Goal: Information Seeking & Learning: Check status

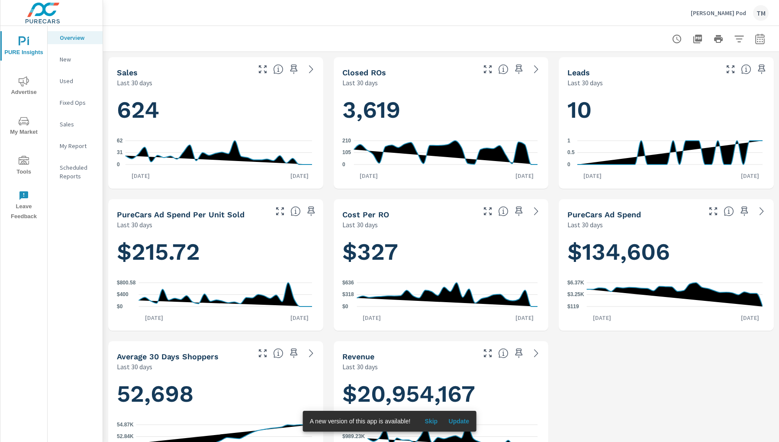
click at [21, 161] on icon "nav menu" at bounding box center [24, 161] width 10 height 10
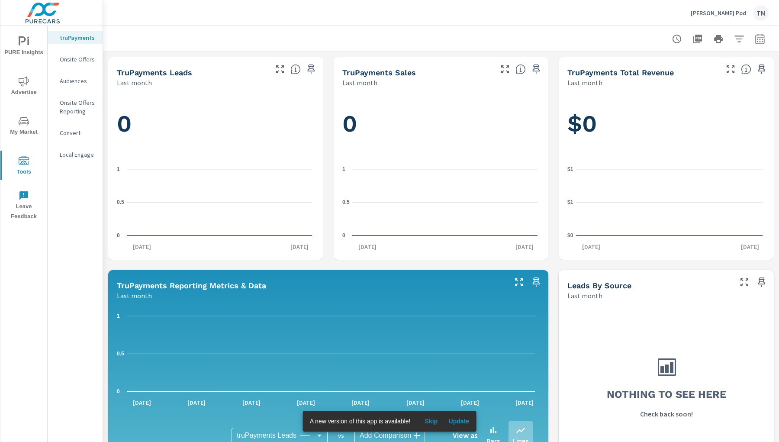
click at [81, 81] on p "Audiences" at bounding box center [78, 81] width 36 height 9
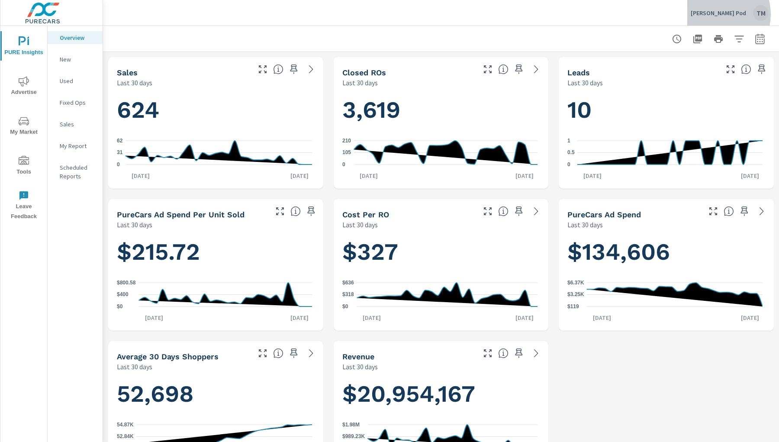
click at [719, 14] on p "[PERSON_NAME] Pod" at bounding box center [718, 13] width 55 height 8
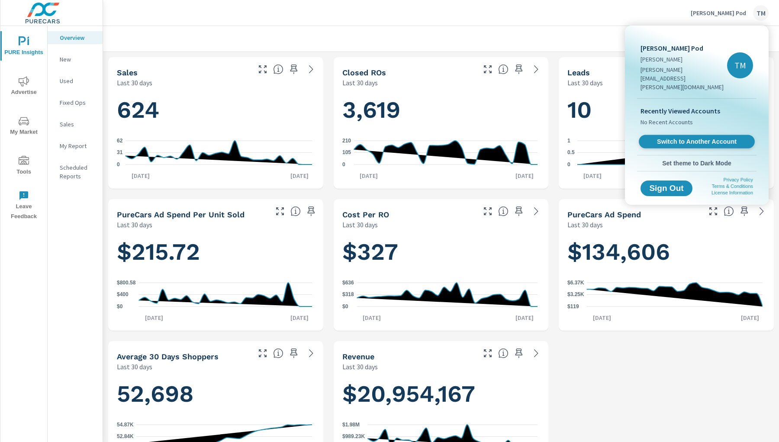
click at [696, 138] on span "Switch to Another Account" at bounding box center [697, 142] width 106 height 8
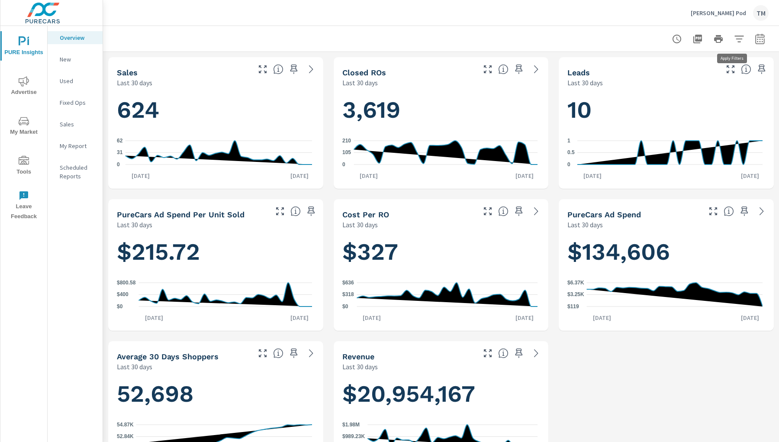
click at [734, 40] on icon "button" at bounding box center [739, 39] width 10 height 10
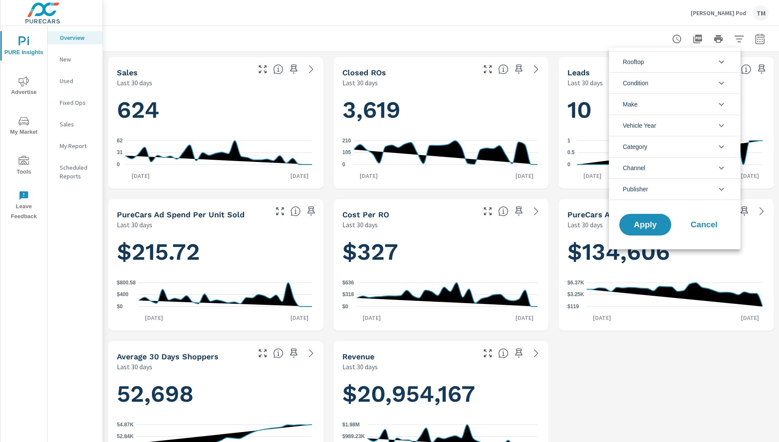
click at [718, 64] on icon "filter options" at bounding box center [721, 62] width 10 height 10
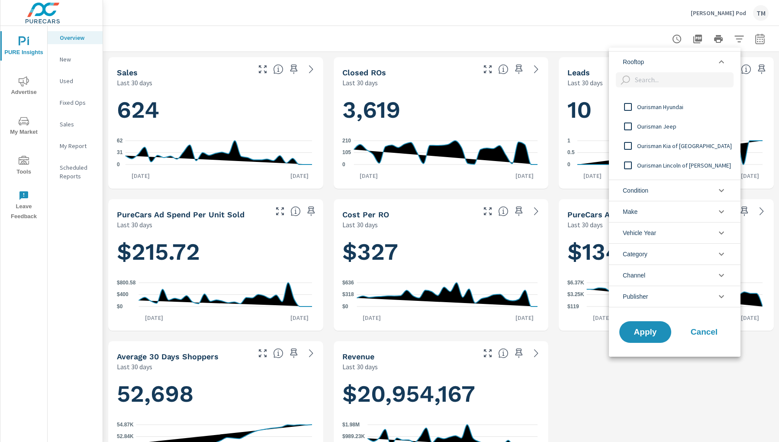
scroll to position [40, 0]
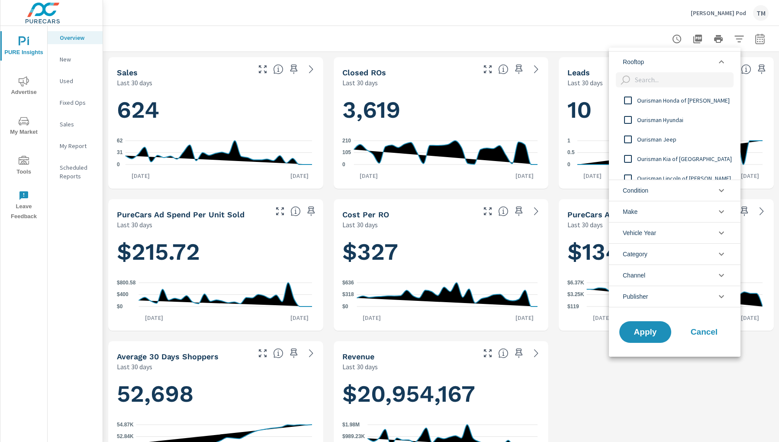
click at [628, 119] on input "filter options" at bounding box center [628, 120] width 18 height 18
click at [634, 329] on span "Apply" at bounding box center [645, 332] width 35 height 8
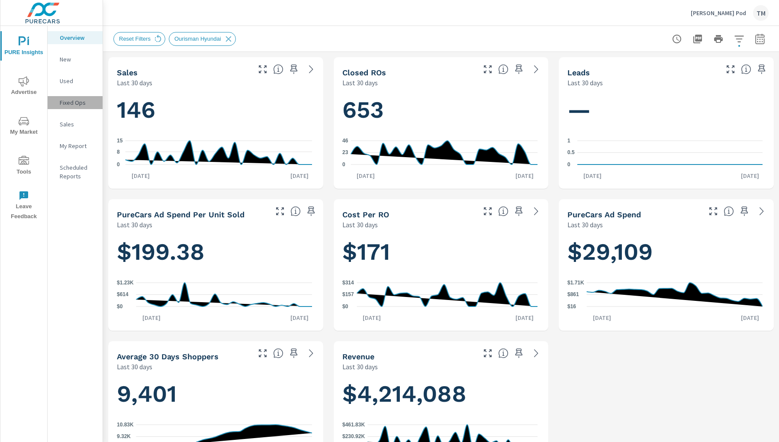
click at [64, 106] on p "Fixed Ops" at bounding box center [78, 102] width 36 height 9
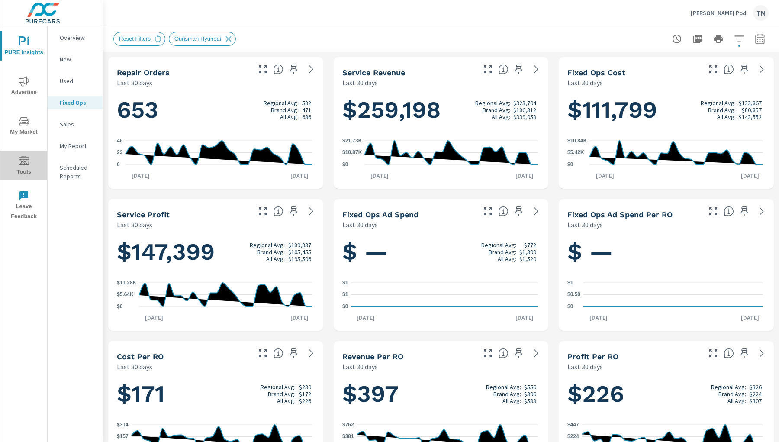
click at [31, 165] on span "Tools" at bounding box center [24, 166] width 42 height 21
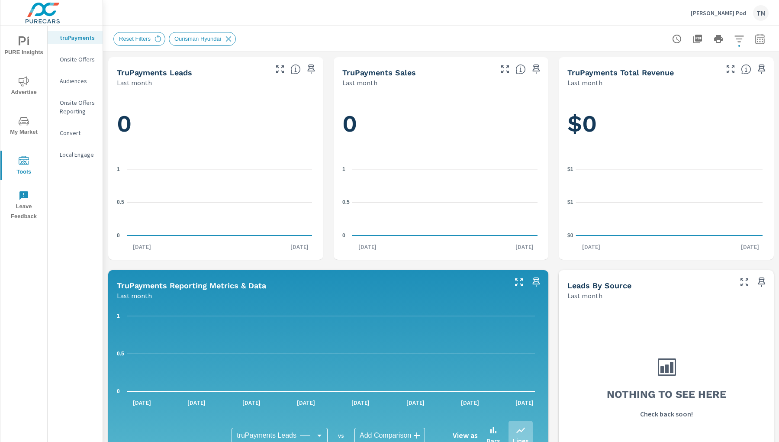
click at [85, 78] on p "Audiences" at bounding box center [78, 81] width 36 height 9
